Goal: Find specific page/section: Find specific page/section

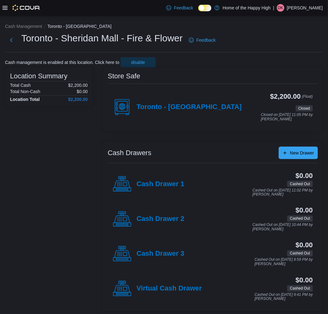
click at [7, 8] on icon at bounding box center [5, 7] width 5 height 5
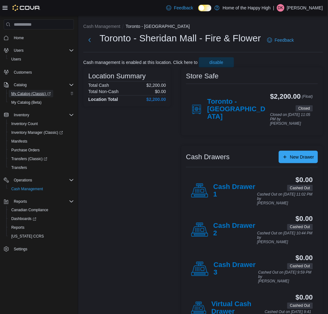
click at [42, 93] on span "My Catalog (Classic)" at bounding box center [31, 93] width 40 height 5
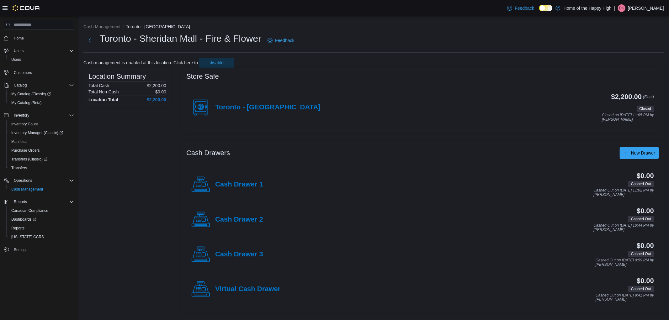
click at [328, 7] on p "[PERSON_NAME]" at bounding box center [646, 8] width 36 height 8
click at [328, 61] on span "Sign Out" at bounding box center [623, 62] width 17 height 6
